Goal: Navigation & Orientation: Find specific page/section

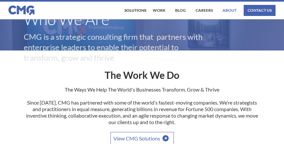
click at [226, 9] on link "About" at bounding box center [229, 10] width 17 height 11
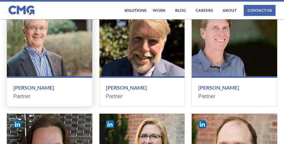
scroll to position [715, 0]
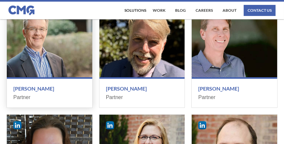
click at [34, 72] on div at bounding box center [49, 40] width 85 height 73
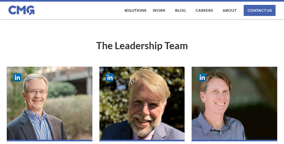
scroll to position [650, 0]
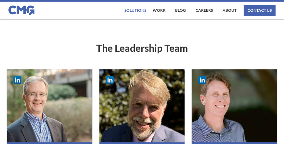
click at [143, 11] on div "Solutions" at bounding box center [135, 10] width 22 height 4
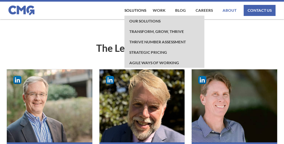
click at [227, 9] on link "About" at bounding box center [229, 10] width 17 height 11
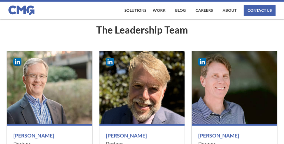
scroll to position [682, 0]
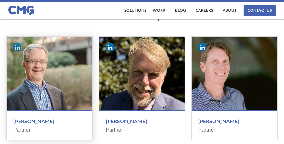
click at [18, 48] on img at bounding box center [17, 47] width 8 height 8
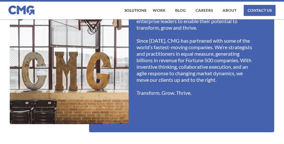
scroll to position [487, 0]
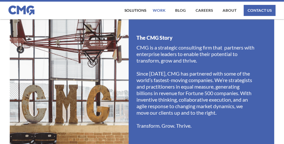
click at [157, 8] on link "work" at bounding box center [159, 10] width 16 height 11
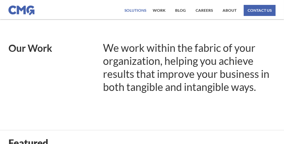
click at [136, 9] on div "Solutions" at bounding box center [135, 10] width 22 height 4
